Goal: Information Seeking & Learning: Learn about a topic

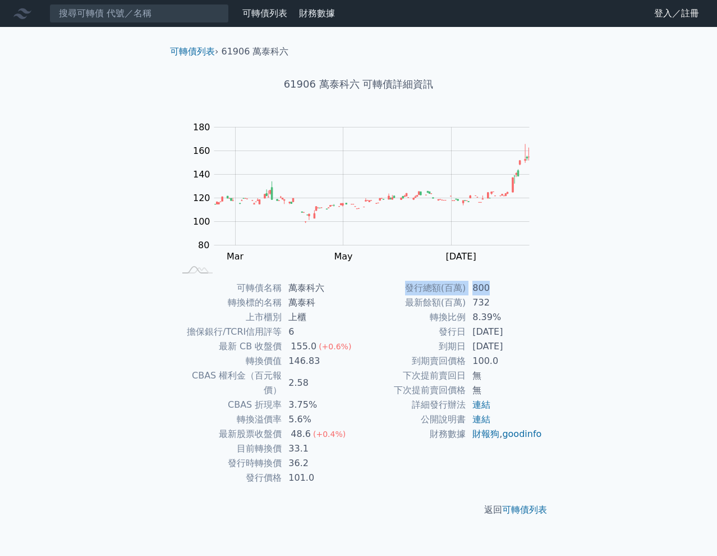
drag, startPoint x: 411, startPoint y: 288, endPoint x: 495, endPoint y: 287, distance: 84.7
click at [495, 287] on tr "發行總額(百萬) 800" at bounding box center [451, 288] width 184 height 15
click at [494, 290] on td "800" at bounding box center [504, 288] width 77 height 15
click at [219, 294] on td "可轉債名稱" at bounding box center [228, 288] width 107 height 15
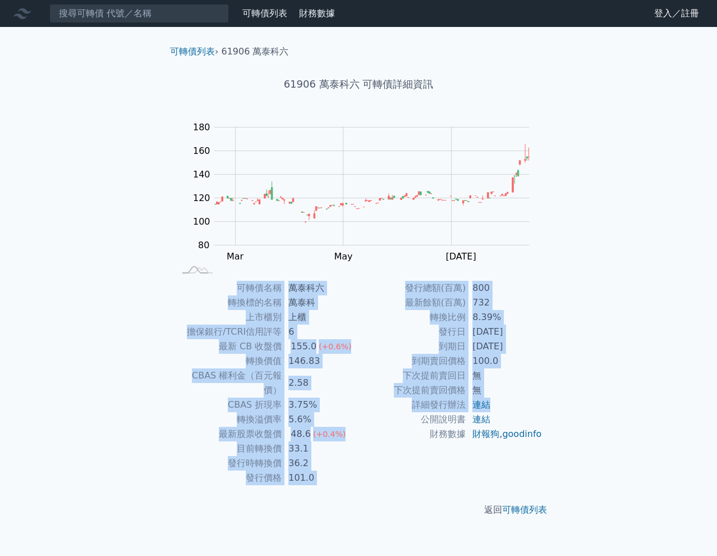
drag, startPoint x: 268, startPoint y: 285, endPoint x: 494, endPoint y: 410, distance: 258.2
click at [494, 410] on div "可轉債名稱 萬泰科六 轉換標的名稱 萬泰科 上市櫃別 上櫃 擔保銀行/TCRI信用評等 6 最新 CB 收盤價 155.0 (+0.6%) 轉換價值 146.…" at bounding box center [358, 383] width 395 height 204
copy div "可轉債名稱 萬泰科六 轉換標的名稱 萬泰科 上市櫃別 上櫃 擔保銀行/TCRI信用評等 6 最新 CB 收盤價 155.0 (+0.6%) 轉換價值 146.…"
click at [436, 306] on td "最新餘額(百萬)" at bounding box center [412, 302] width 107 height 15
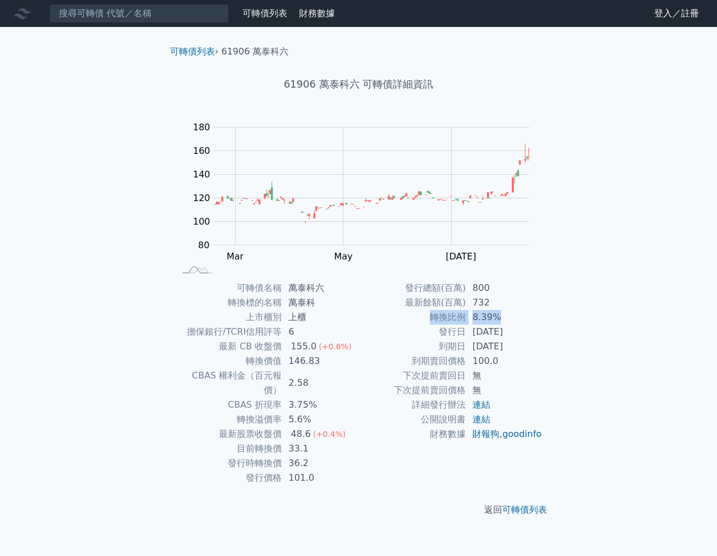
drag, startPoint x: 431, startPoint y: 321, endPoint x: 507, endPoint y: 315, distance: 76.0
click at [507, 315] on tr "轉換比例 8.39%" at bounding box center [451, 317] width 184 height 15
click at [507, 315] on td "8.39%" at bounding box center [504, 317] width 77 height 15
click at [24, 13] on icon at bounding box center [22, 13] width 18 height 18
click at [276, 11] on link "可轉債列表" at bounding box center [264, 13] width 45 height 11
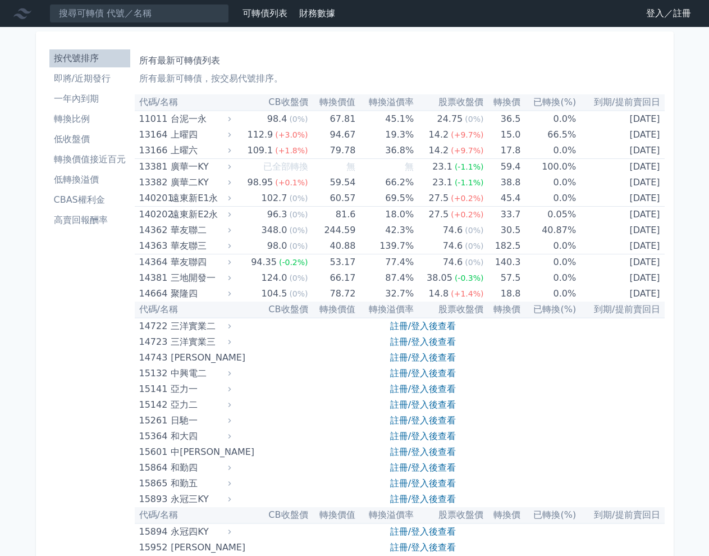
click at [77, 75] on li "即將/近期發行" at bounding box center [89, 78] width 81 height 13
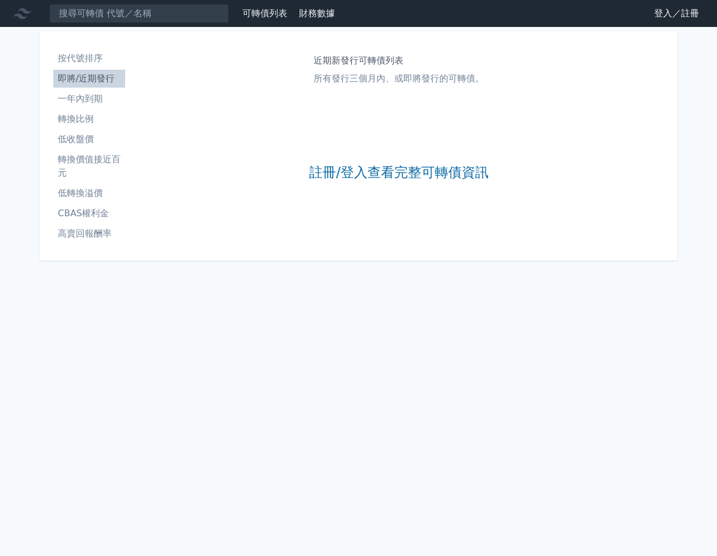
click at [85, 90] on link "一年內到期" at bounding box center [89, 99] width 72 height 18
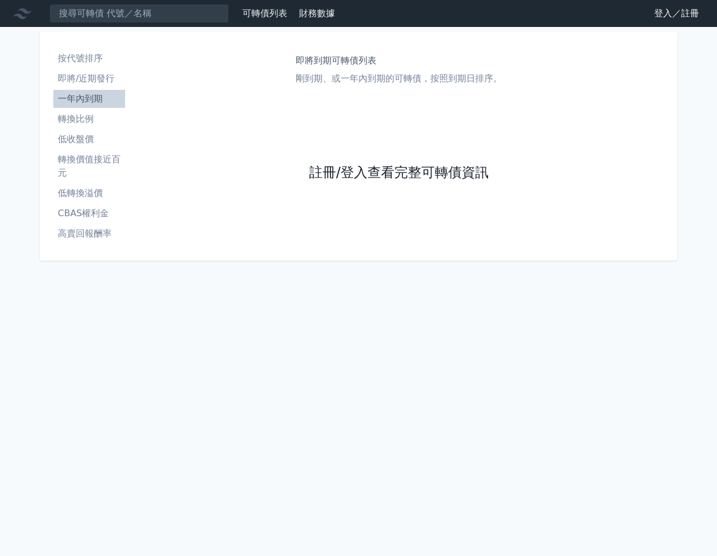
click at [362, 170] on link "註冊/登入查看完整可轉債資訊" at bounding box center [399, 173] width 180 height 18
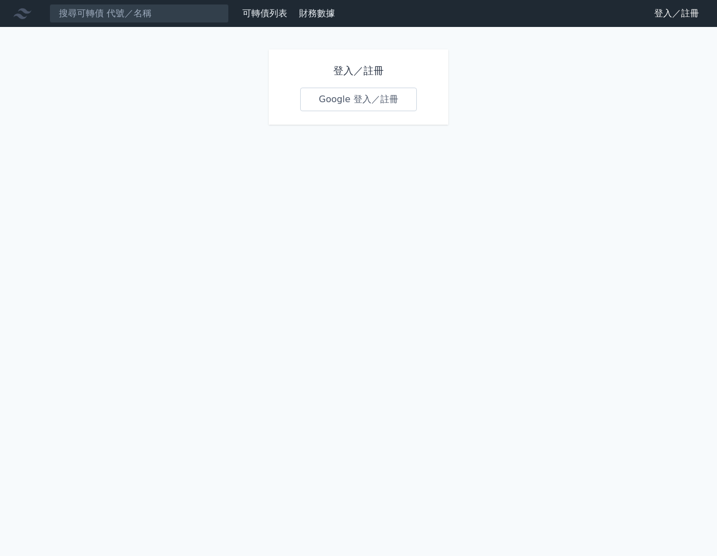
click at [374, 107] on link "Google 登入／註冊" at bounding box center [358, 100] width 117 height 24
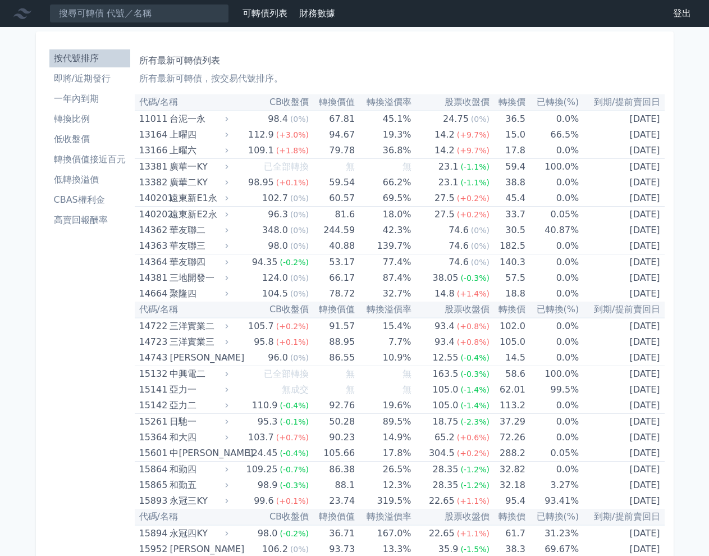
click at [109, 101] on li "一年內到期" at bounding box center [89, 98] width 81 height 13
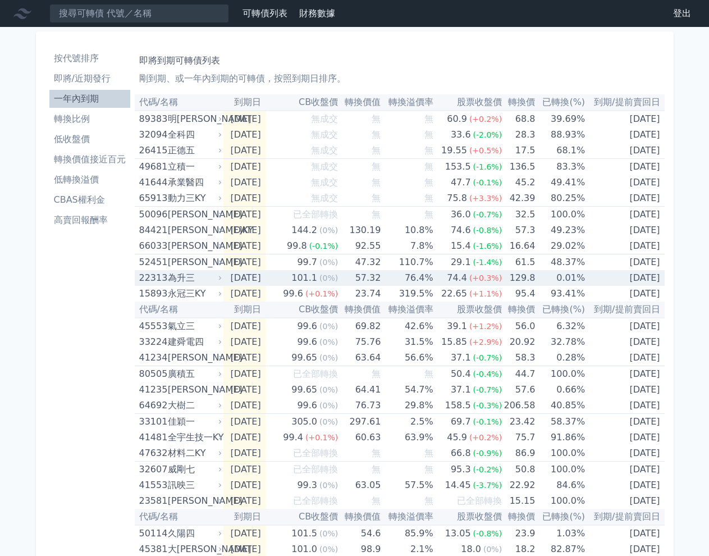
click at [168, 278] on div "為升三" at bounding box center [194, 278] width 52 height 16
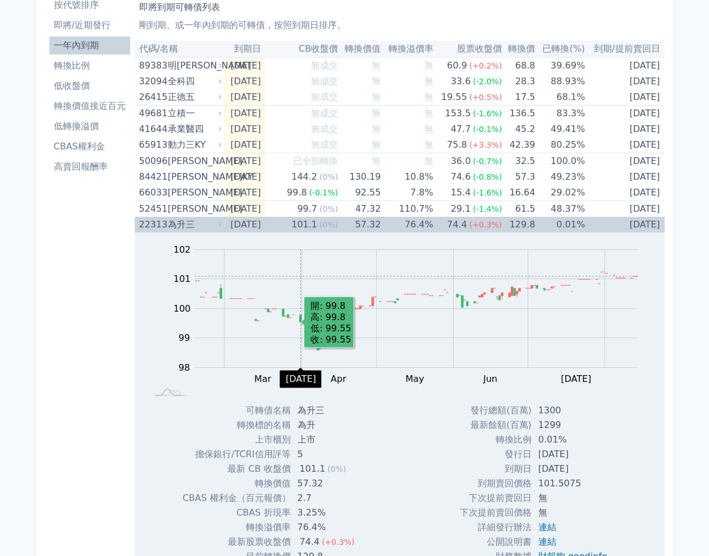
scroll to position [112, 0]
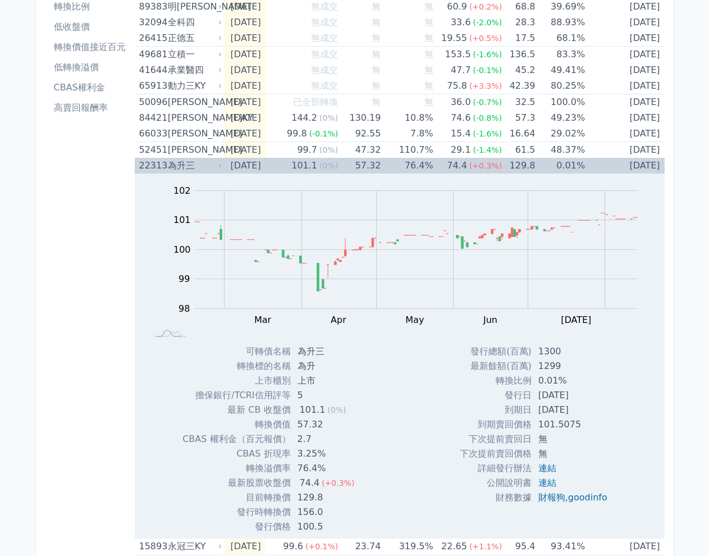
click at [212, 166] on div "為升三" at bounding box center [194, 166] width 52 height 16
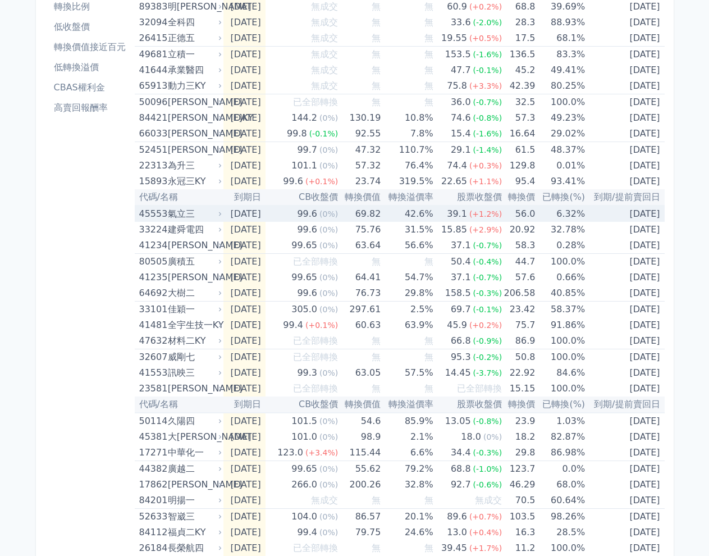
click at [213, 218] on div "氣立三" at bounding box center [194, 214] width 52 height 16
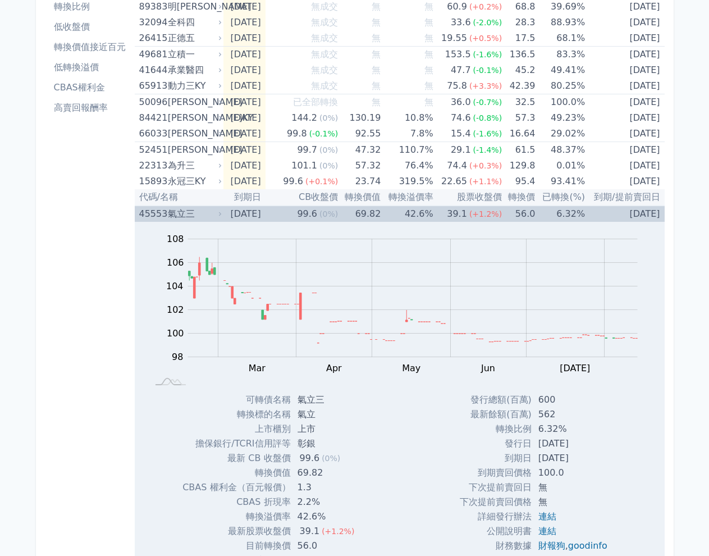
click at [213, 218] on div "氣立三" at bounding box center [194, 214] width 52 height 16
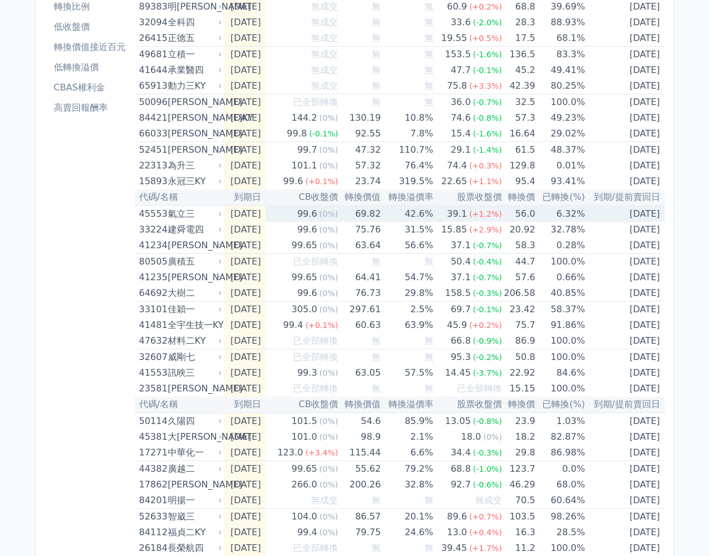
click at [213, 218] on div "氣立三" at bounding box center [194, 214] width 52 height 16
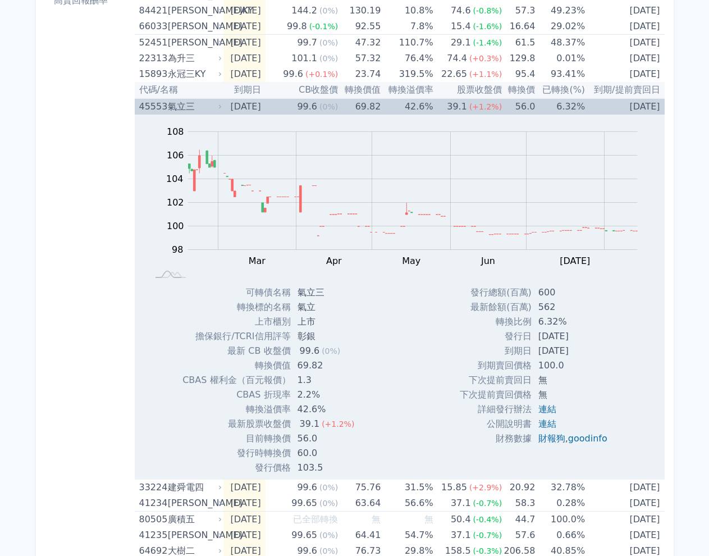
scroll to position [224, 0]
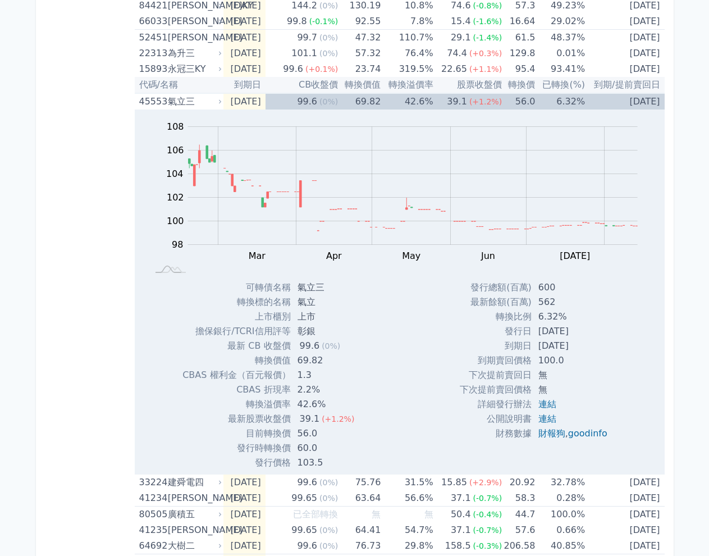
click at [236, 84] on th "到期日" at bounding box center [244, 85] width 42 height 16
click at [212, 98] on div "氣立三" at bounding box center [194, 102] width 52 height 16
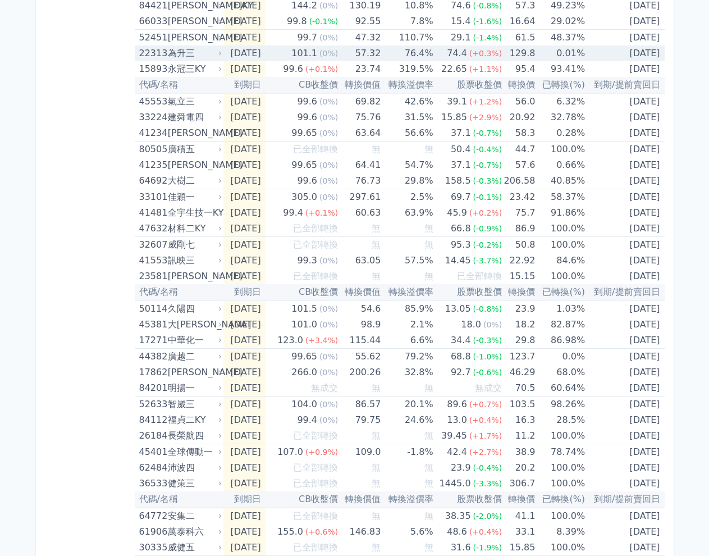
click at [174, 54] on div "為升三" at bounding box center [194, 53] width 52 height 16
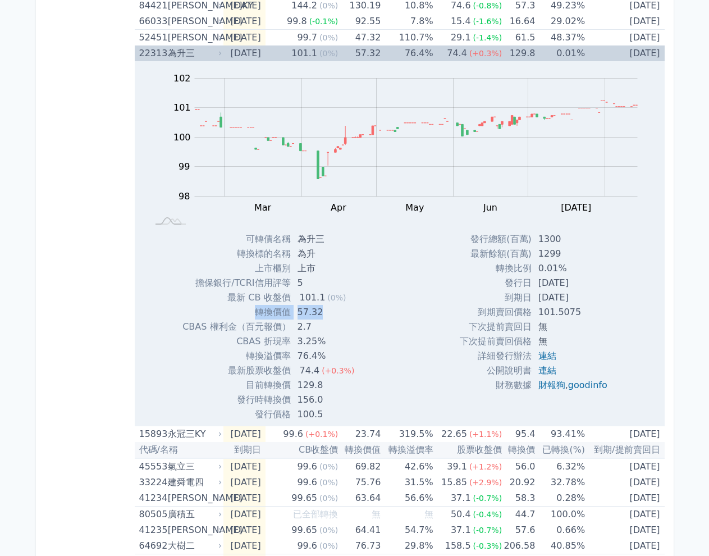
drag, startPoint x: 254, startPoint y: 311, endPoint x: 322, endPoint y: 309, distance: 67.9
click at [322, 309] on tr "轉換價值 57.32" at bounding box center [272, 312] width 181 height 15
click at [322, 309] on td "57.32" at bounding box center [327, 312] width 73 height 15
drag, startPoint x: 247, startPoint y: 354, endPoint x: 323, endPoint y: 355, distance: 75.2
click at [323, 355] on tr "轉換溢價率 76.4%" at bounding box center [272, 355] width 181 height 15
